Goal: Check status: Check status

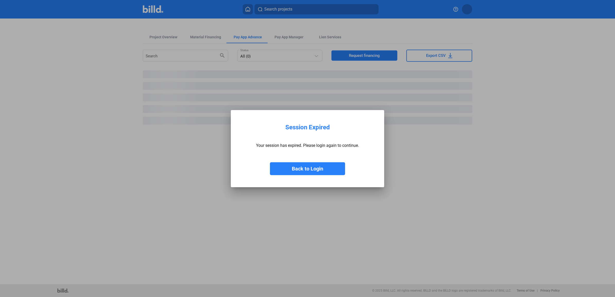
click at [315, 172] on button "Back to Login" at bounding box center [307, 168] width 75 height 13
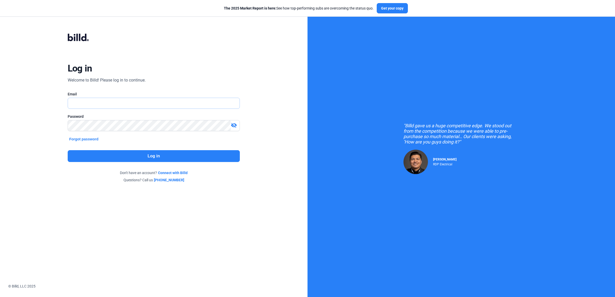
type input "[EMAIL_ADDRESS][DOMAIN_NAME]"
click at [180, 154] on button "Log in" at bounding box center [154, 156] width 172 height 12
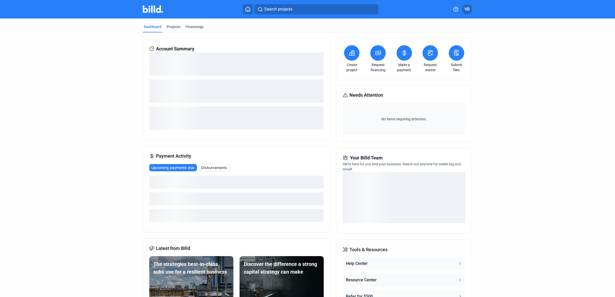
click at [210, 166] on span "Disbursements" at bounding box center [214, 167] width 26 height 5
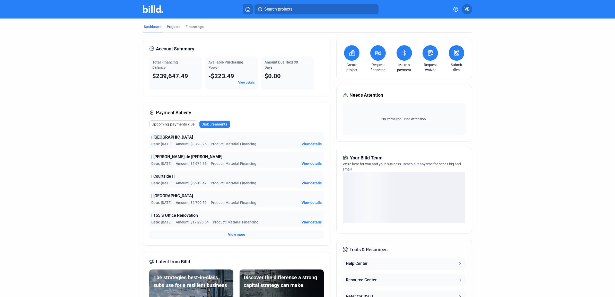
click at [240, 235] on span "View more" at bounding box center [236, 234] width 17 height 5
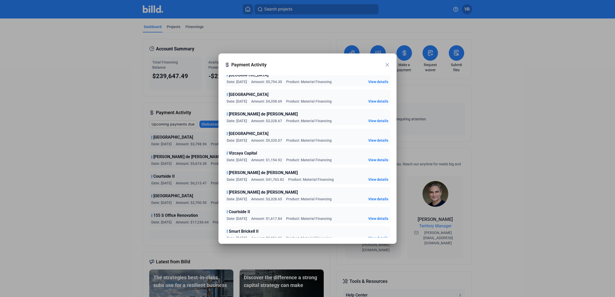
scroll to position [225, 0]
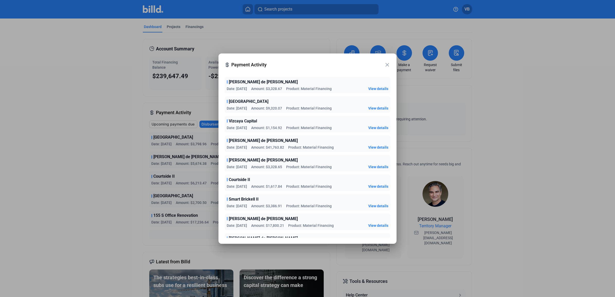
click at [371, 224] on span "View details" at bounding box center [378, 225] width 20 height 5
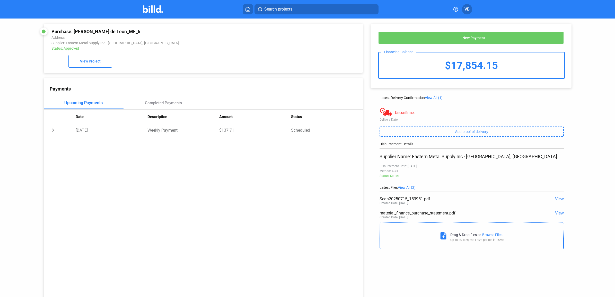
click at [555, 199] on span "View" at bounding box center [559, 199] width 9 height 5
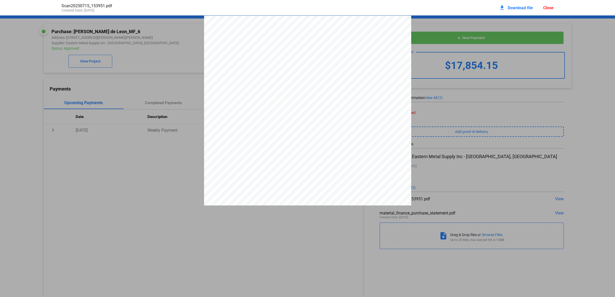
click at [516, 6] on span "Download file" at bounding box center [520, 7] width 25 height 5
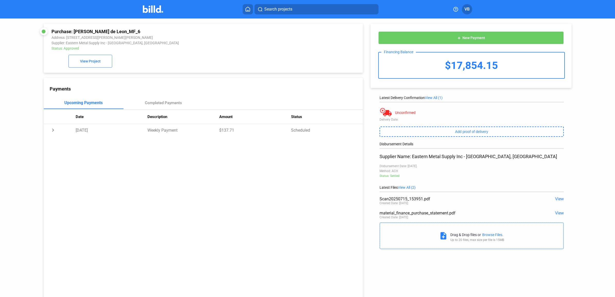
click at [156, 2] on mat-toolbar "Search projects VB" at bounding box center [307, 9] width 615 height 19
click at [151, 11] on img at bounding box center [153, 8] width 20 height 7
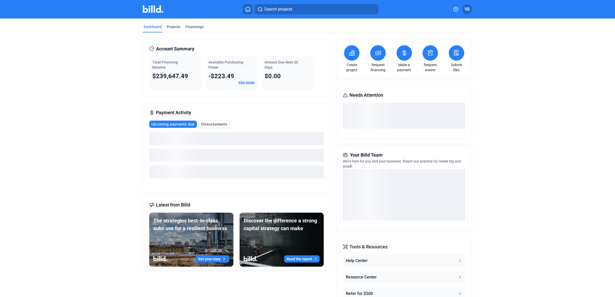
click at [218, 169] on div "loading" at bounding box center [236, 172] width 174 height 13
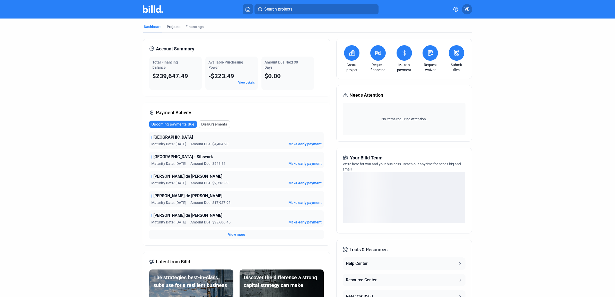
click at [219, 116] on div "Payment Activity Upcoming payments due Disbursements Port Malabar Maturity Date…" at bounding box center [236, 174] width 187 height 143
click at [219, 125] on span "Disbursements" at bounding box center [214, 124] width 26 height 5
